Goal: Information Seeking & Learning: Learn about a topic

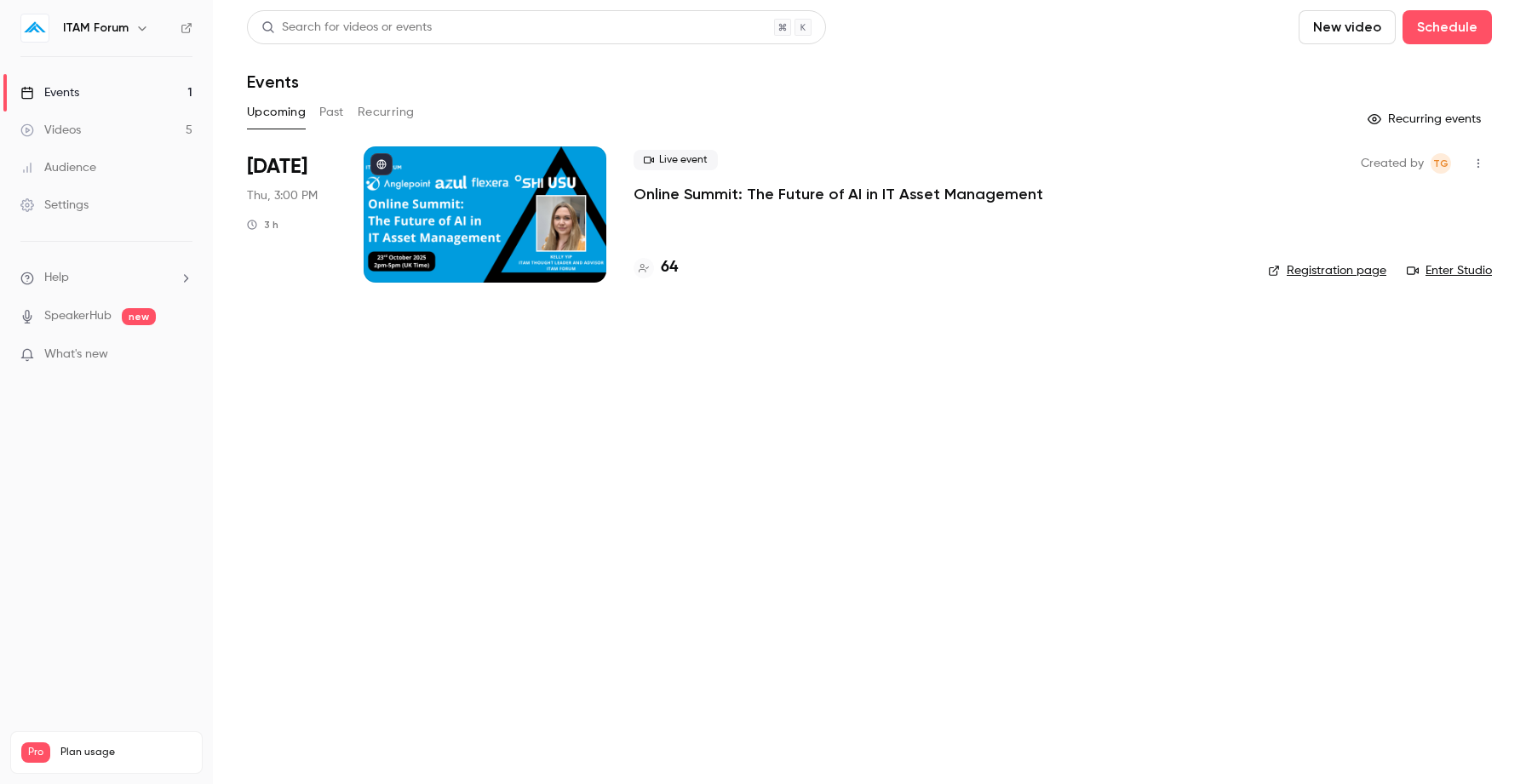
click at [328, 117] on button "Past" at bounding box center [332, 112] width 25 height 27
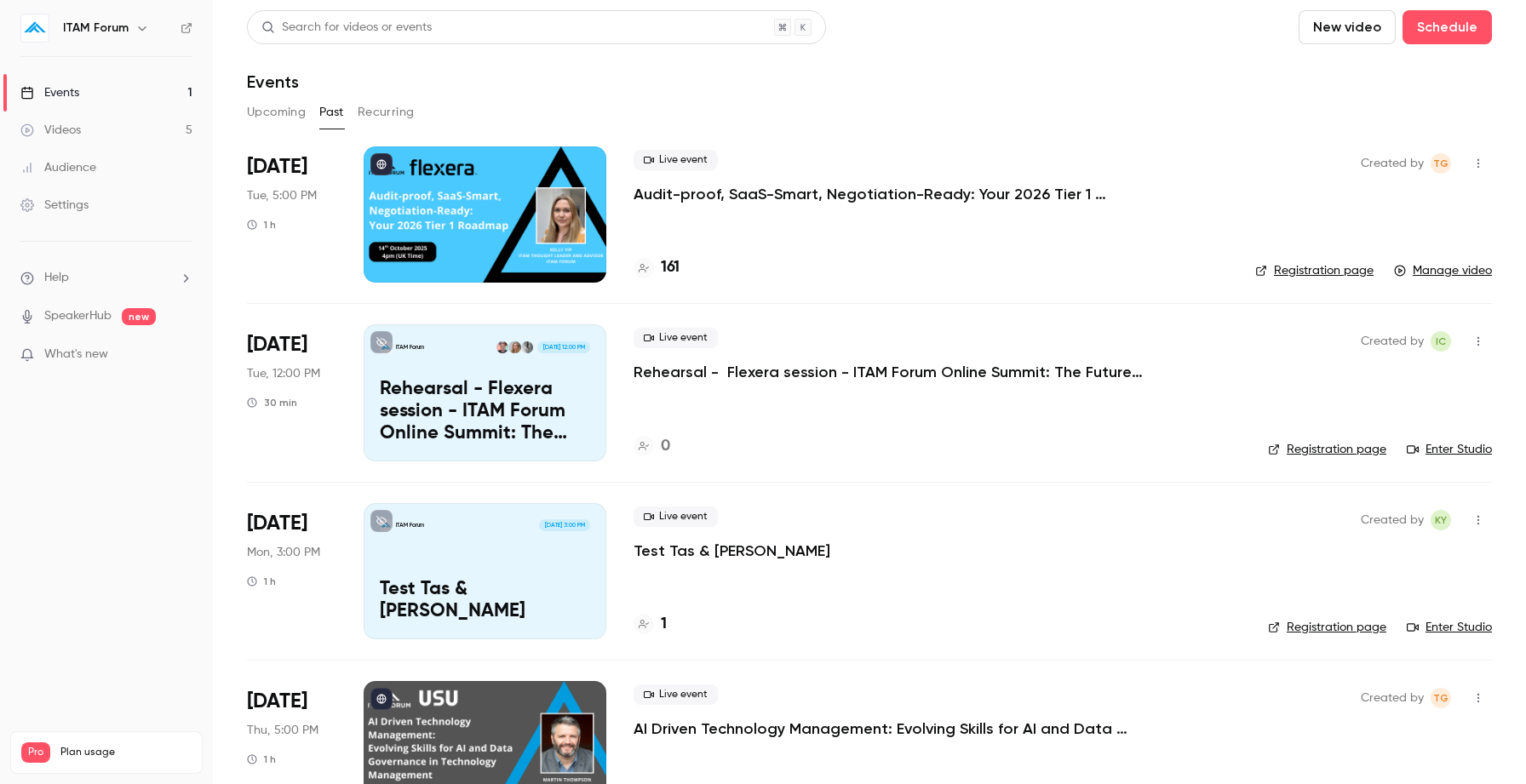
click at [695, 198] on p "Audit-proof, SaaS-Smart, Negotiation-Ready: Your 2026 Tier 1 Roadmap" at bounding box center [889, 194] width 511 height 21
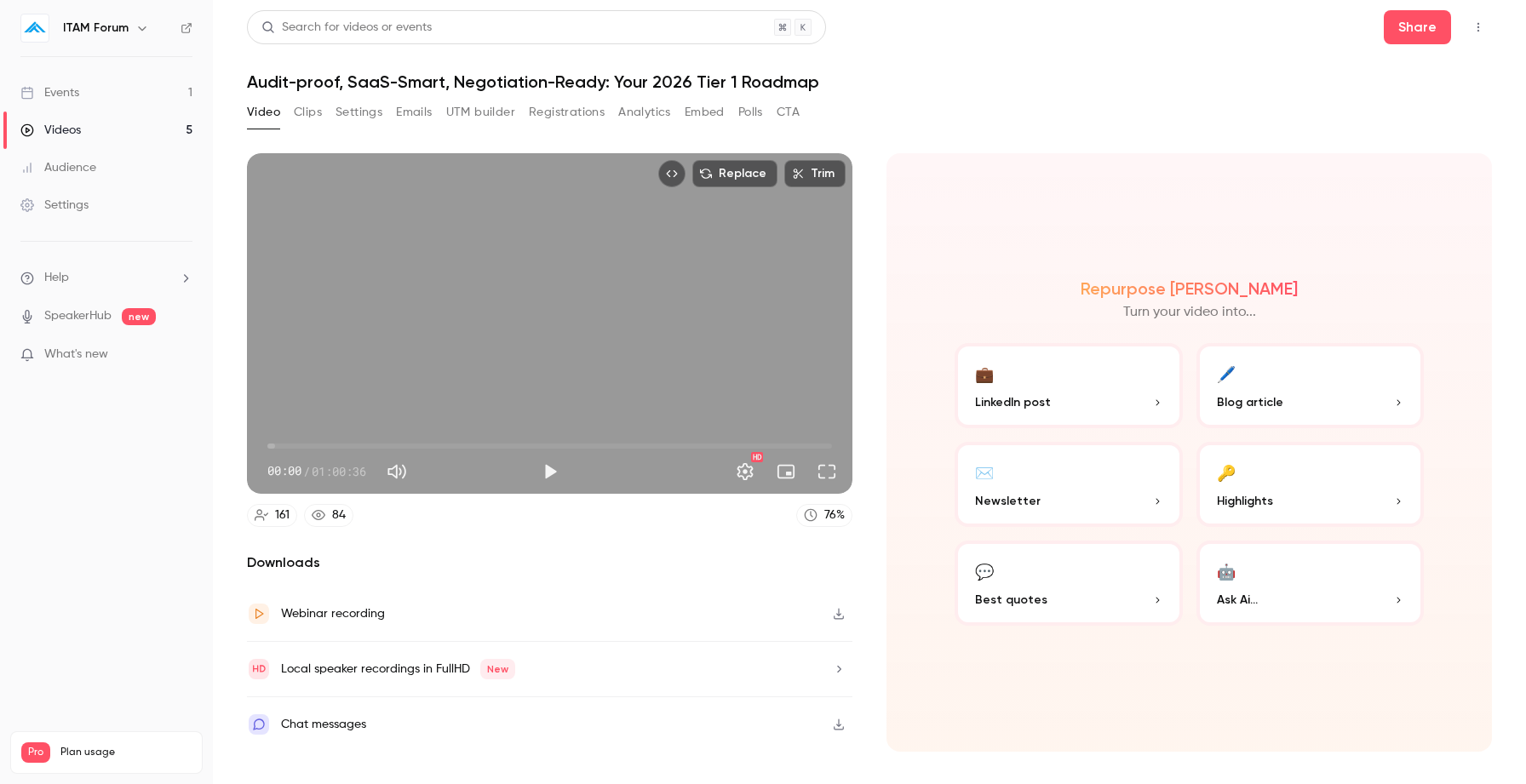
click at [602, 110] on button "Registrations" at bounding box center [566, 112] width 75 height 27
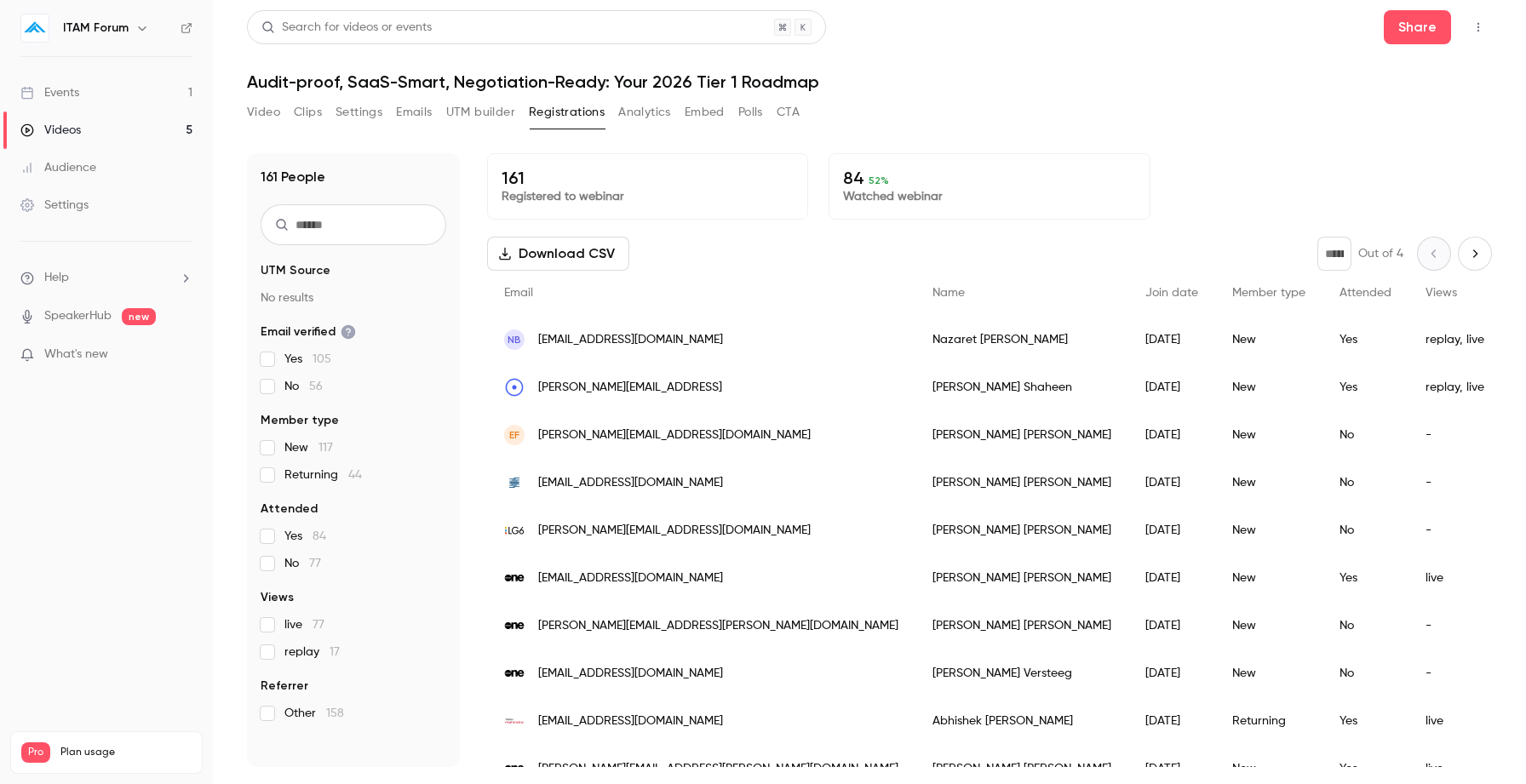
click at [654, 119] on button "Analytics" at bounding box center [645, 112] width 53 height 27
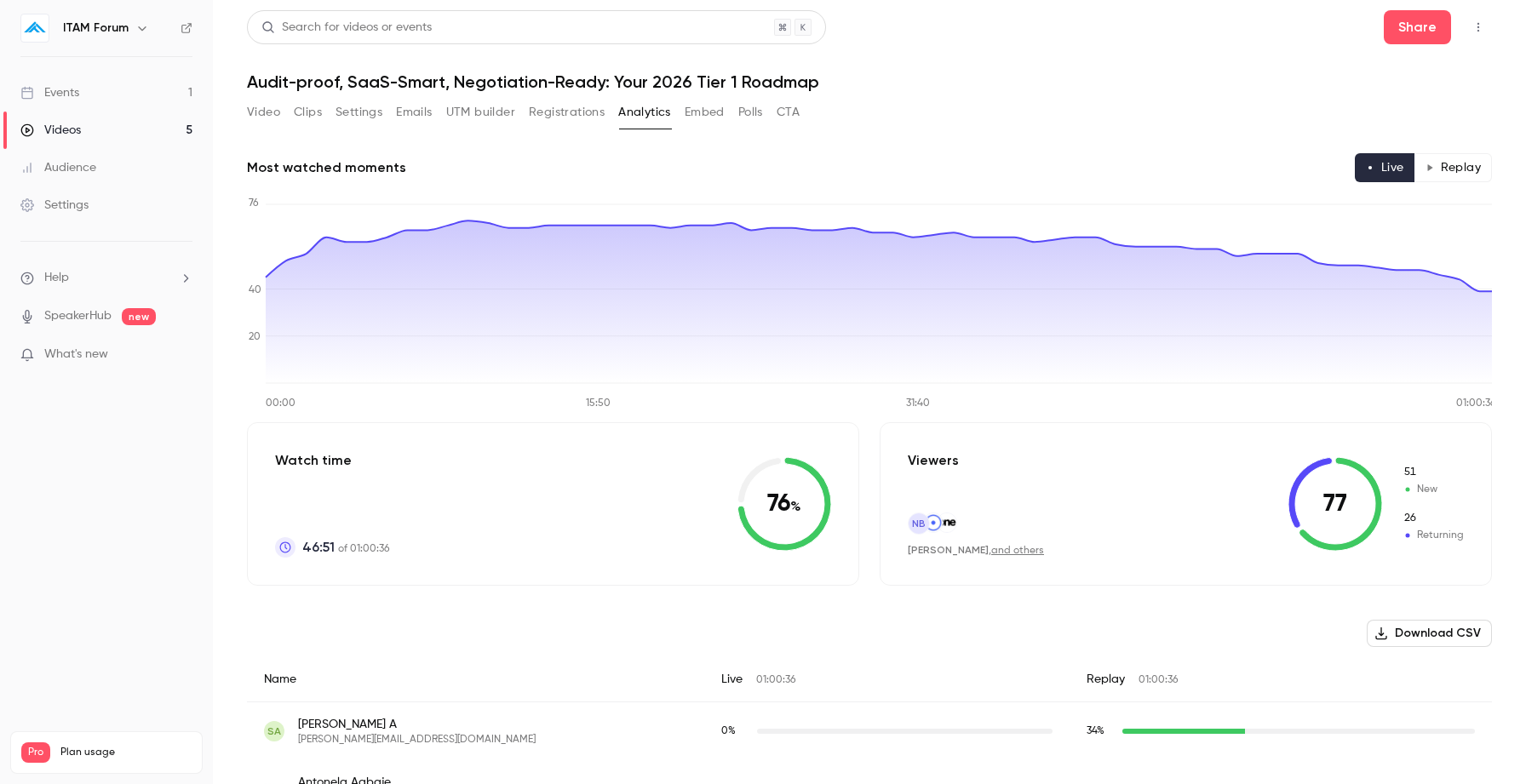
click at [570, 110] on button "Registrations" at bounding box center [566, 112] width 75 height 27
